Goal: Information Seeking & Learning: Learn about a topic

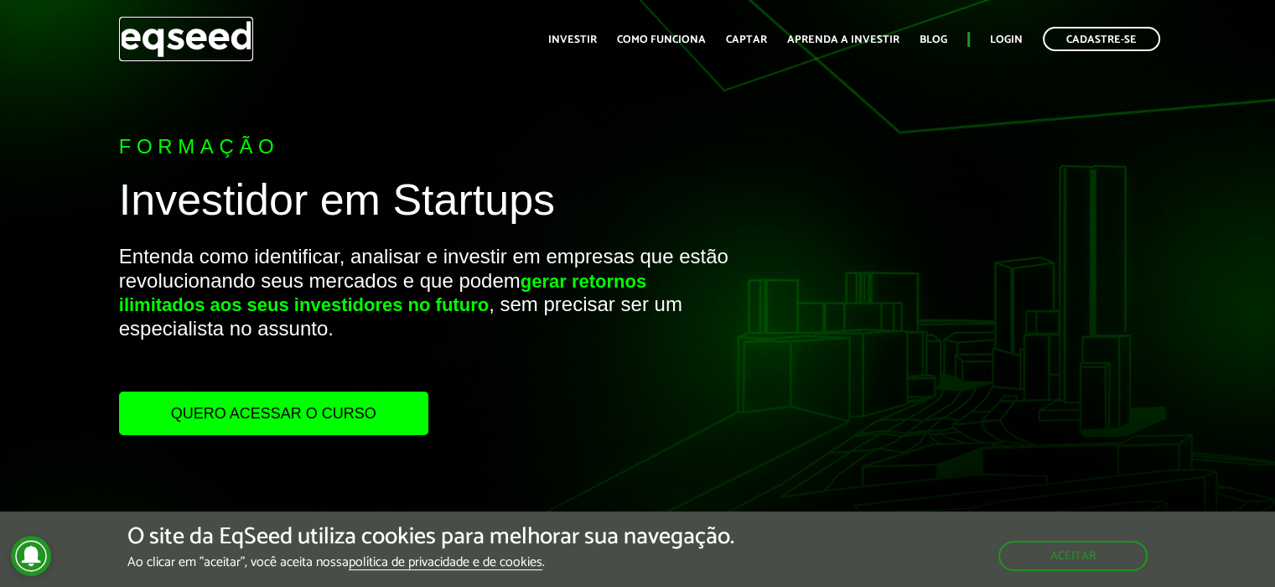
click at [188, 42] on img at bounding box center [186, 39] width 134 height 44
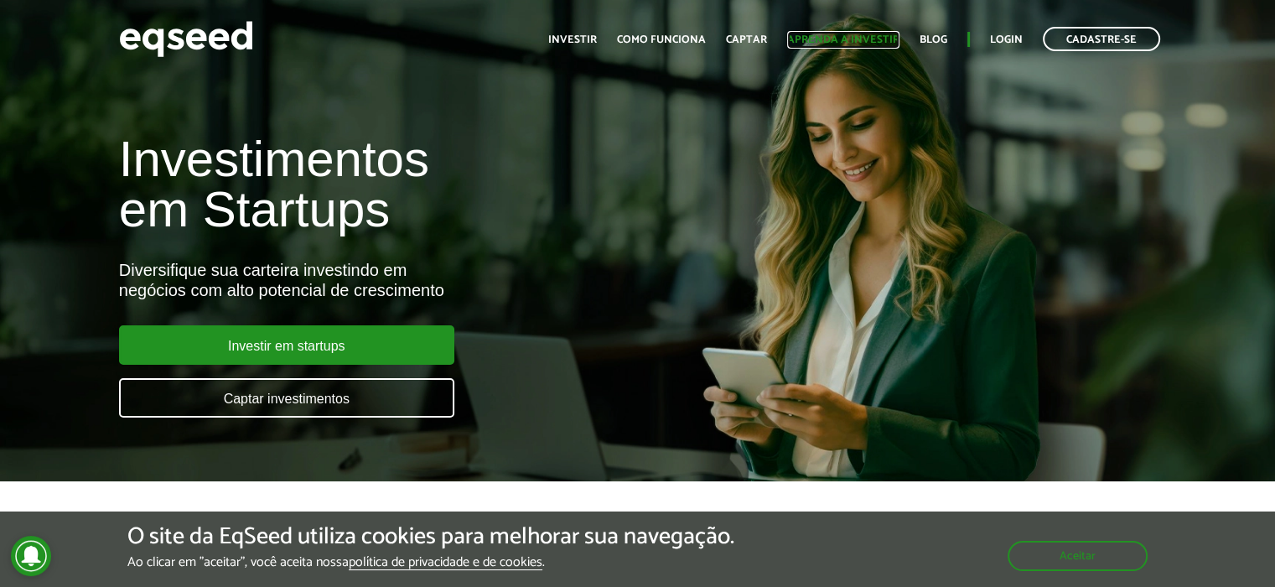
click at [831, 41] on link "Aprenda a investir" at bounding box center [843, 39] width 112 height 11
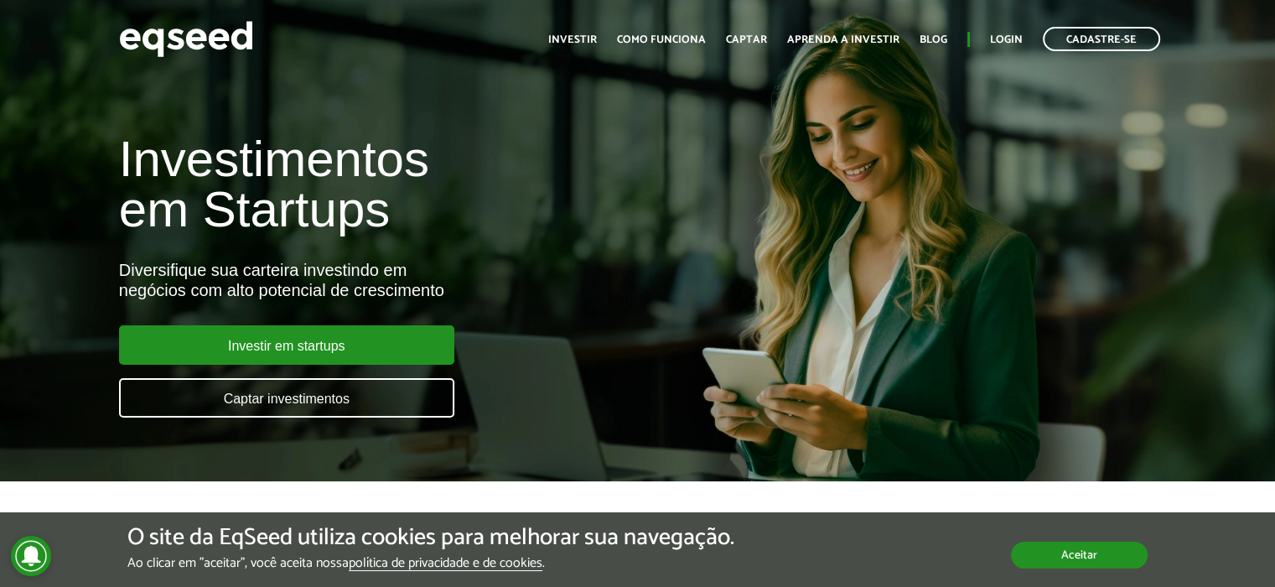
click at [1096, 567] on button "Aceitar" at bounding box center [1079, 555] width 137 height 27
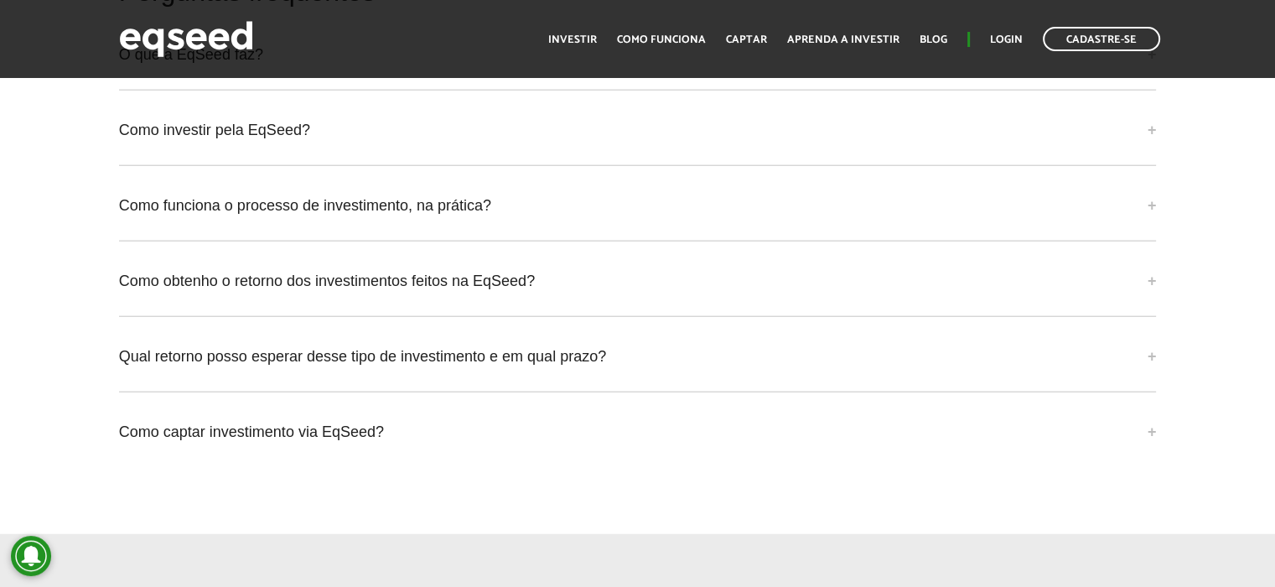
scroll to position [4708, 0]
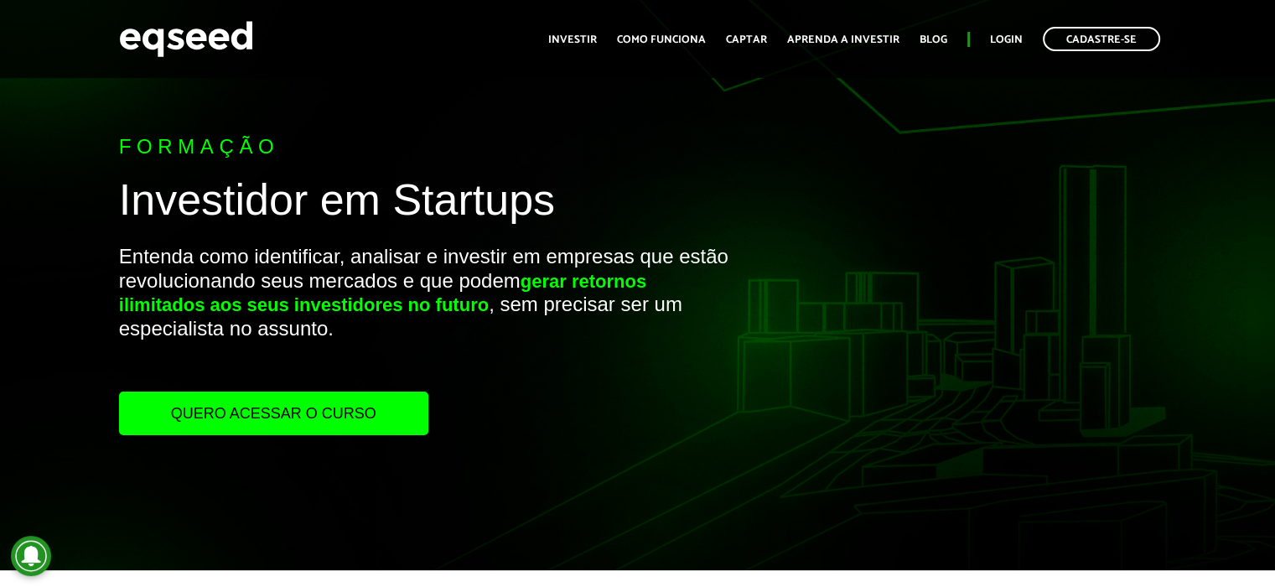
scroll to position [127, 0]
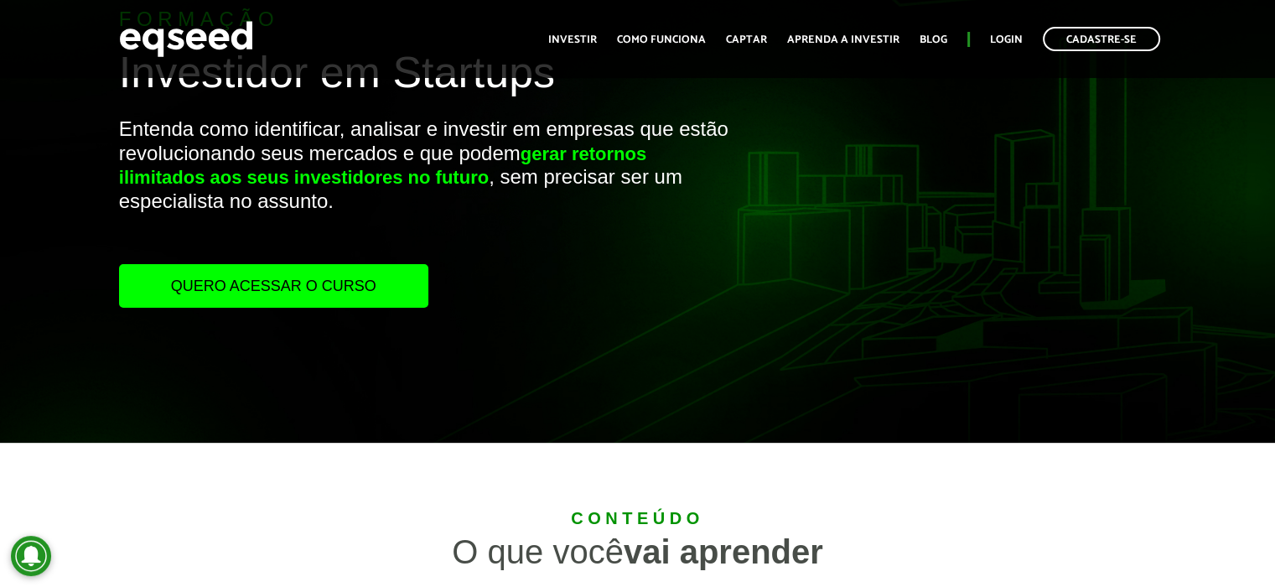
click at [305, 284] on link "Quero acessar o curso" at bounding box center [273, 286] width 309 height 44
